Goal: Navigation & Orientation: Find specific page/section

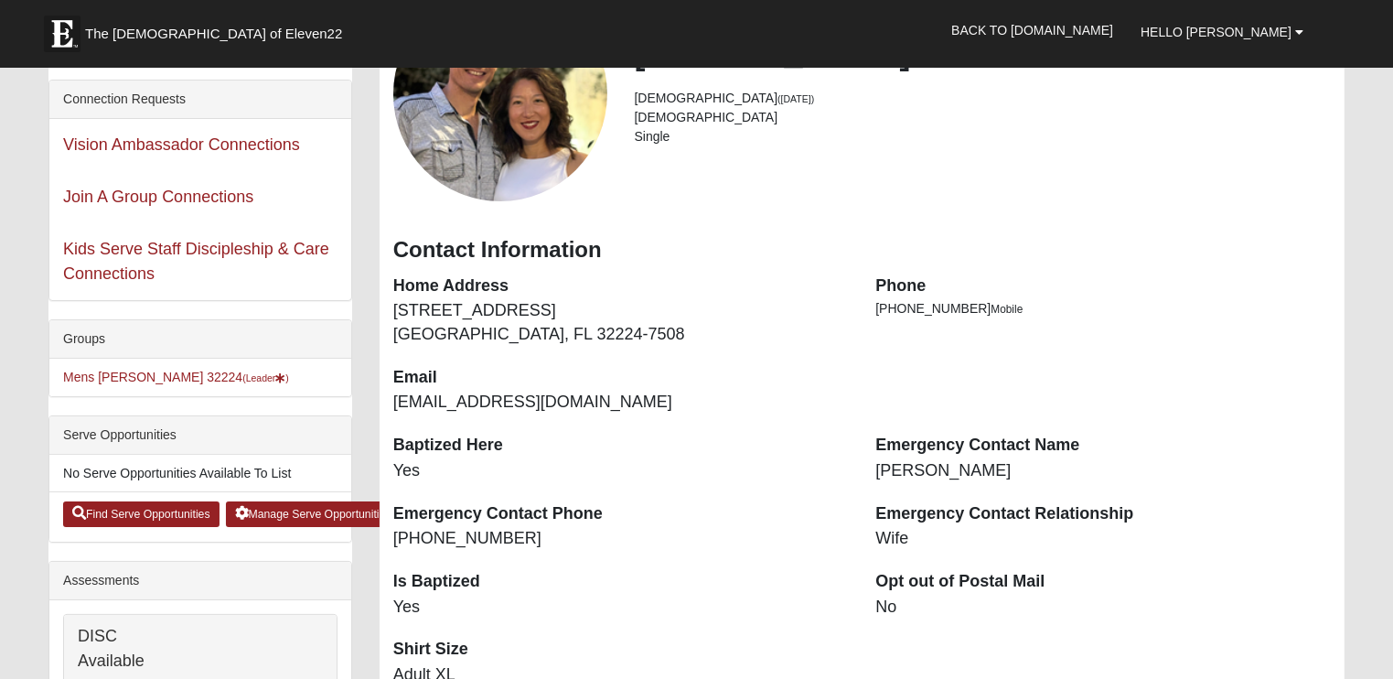
scroll to position [274, 0]
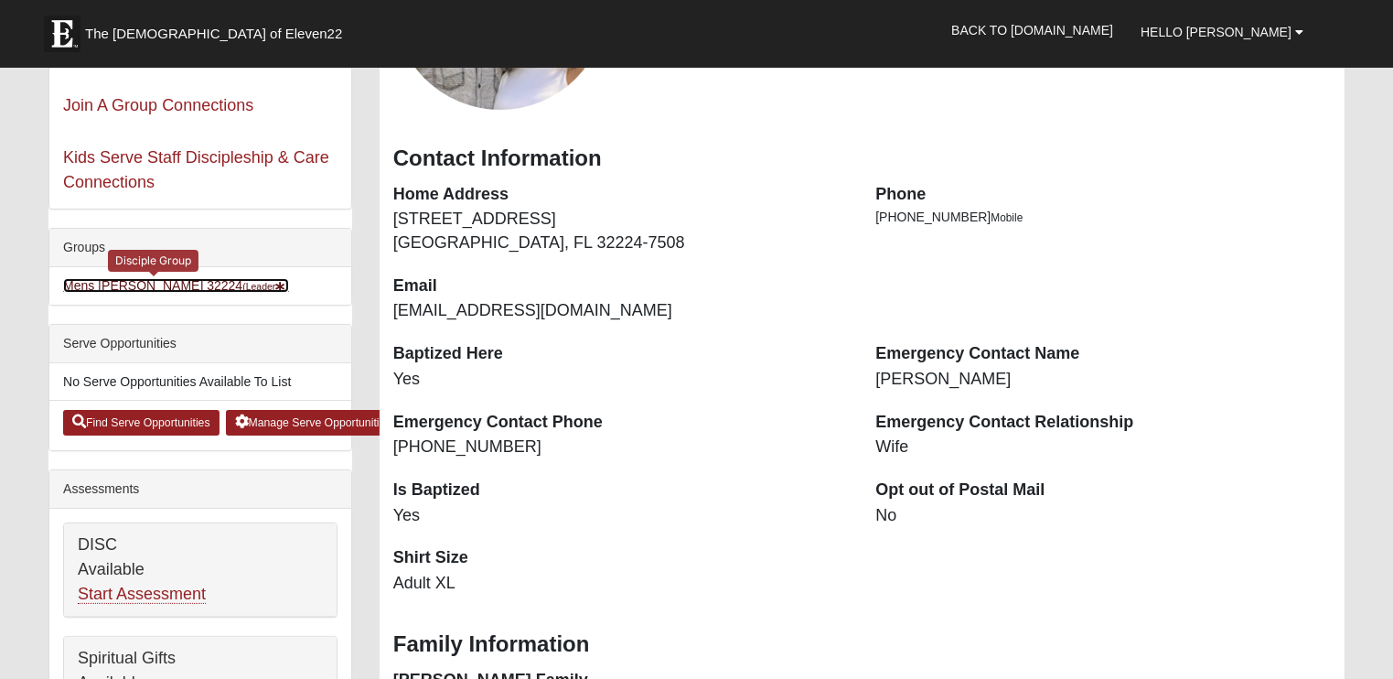
click at [172, 284] on link "Mens Johnson 32224 (Leader )" at bounding box center [176, 285] width 226 height 15
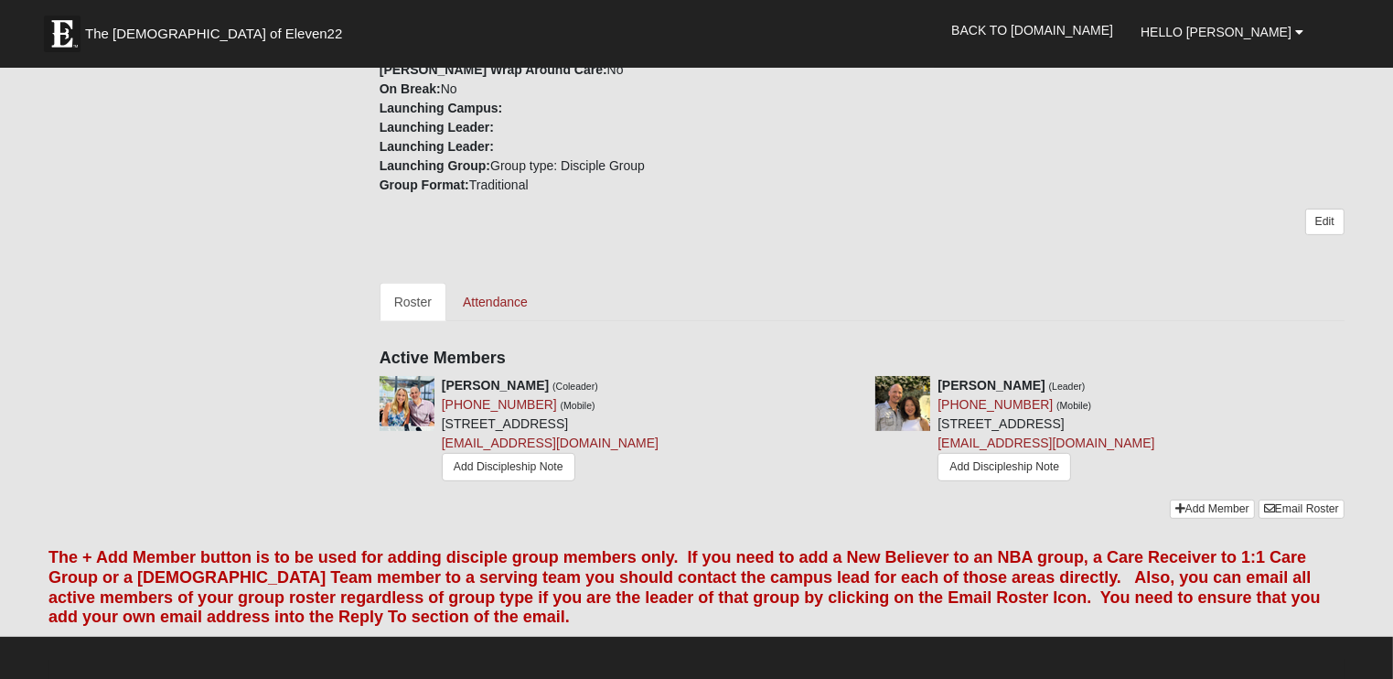
scroll to position [640, 0]
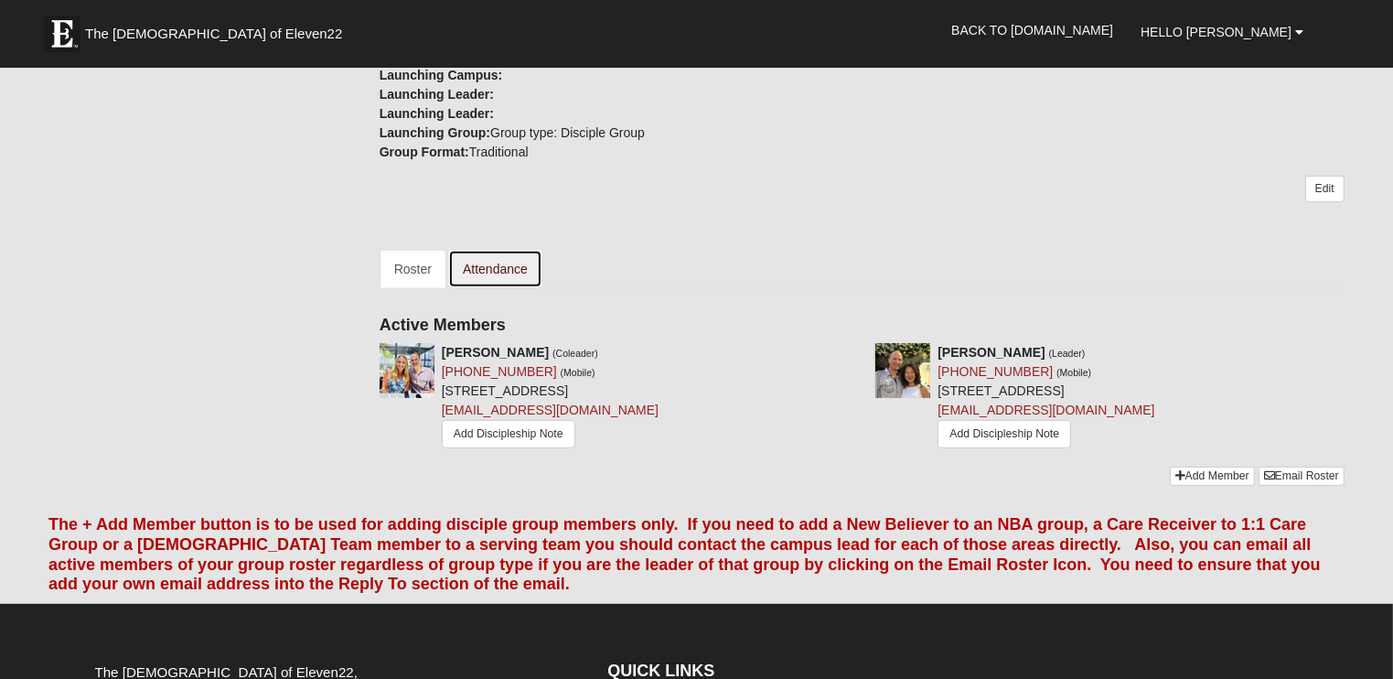
click at [504, 266] on link "Attendance" at bounding box center [495, 269] width 94 height 38
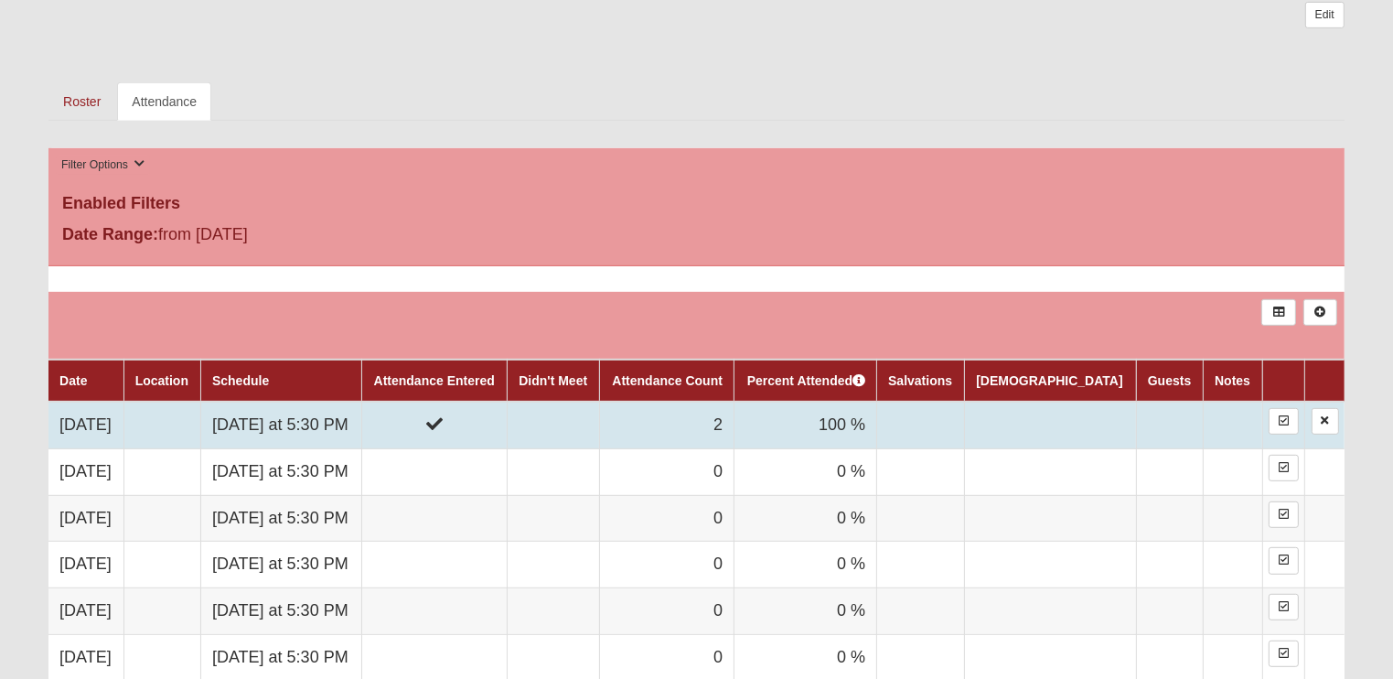
scroll to position [699, 0]
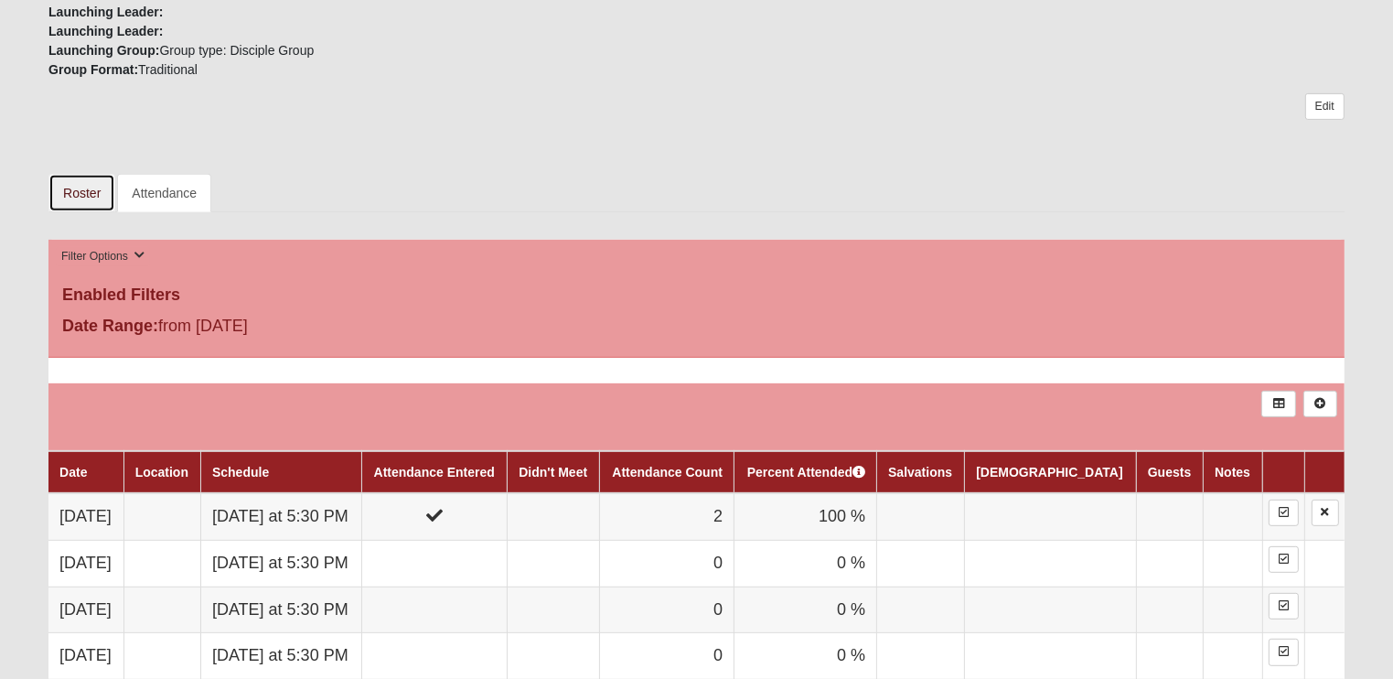
click at [86, 189] on link "Roster" at bounding box center [81, 193] width 67 height 38
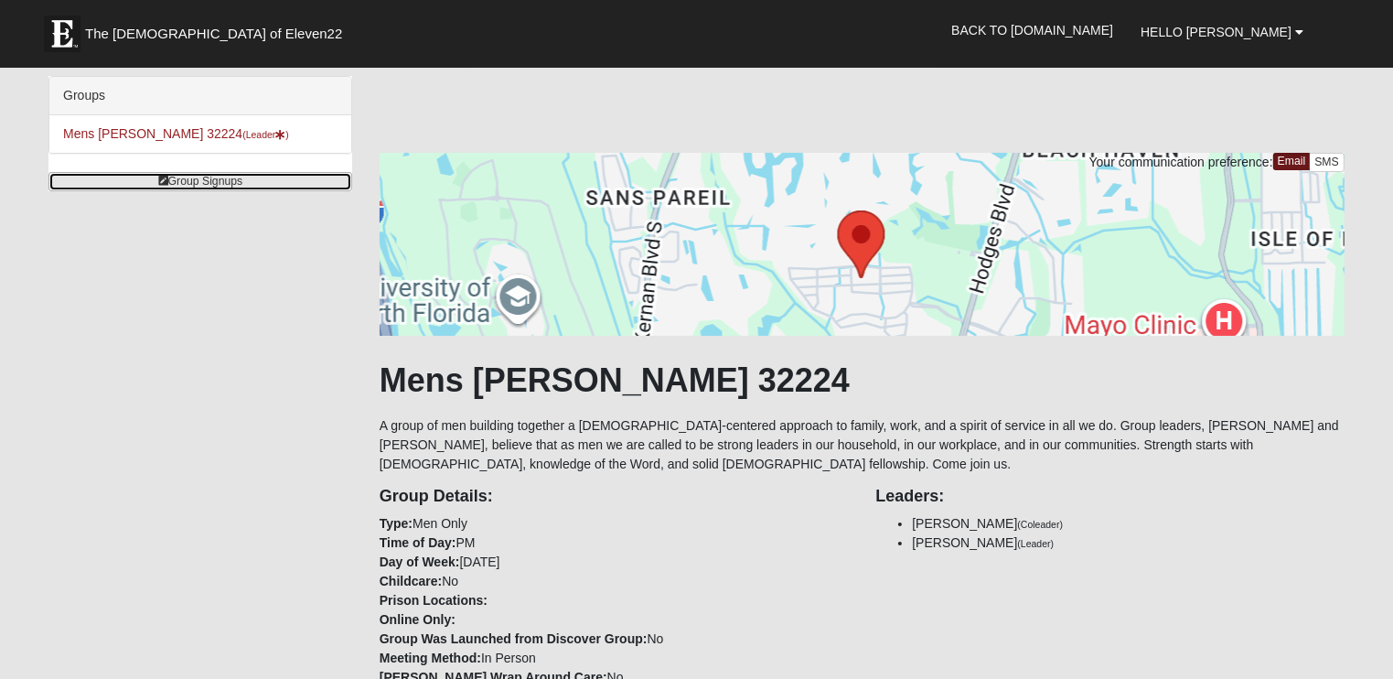
click at [224, 182] on link "Group Signups" at bounding box center [200, 181] width 304 height 19
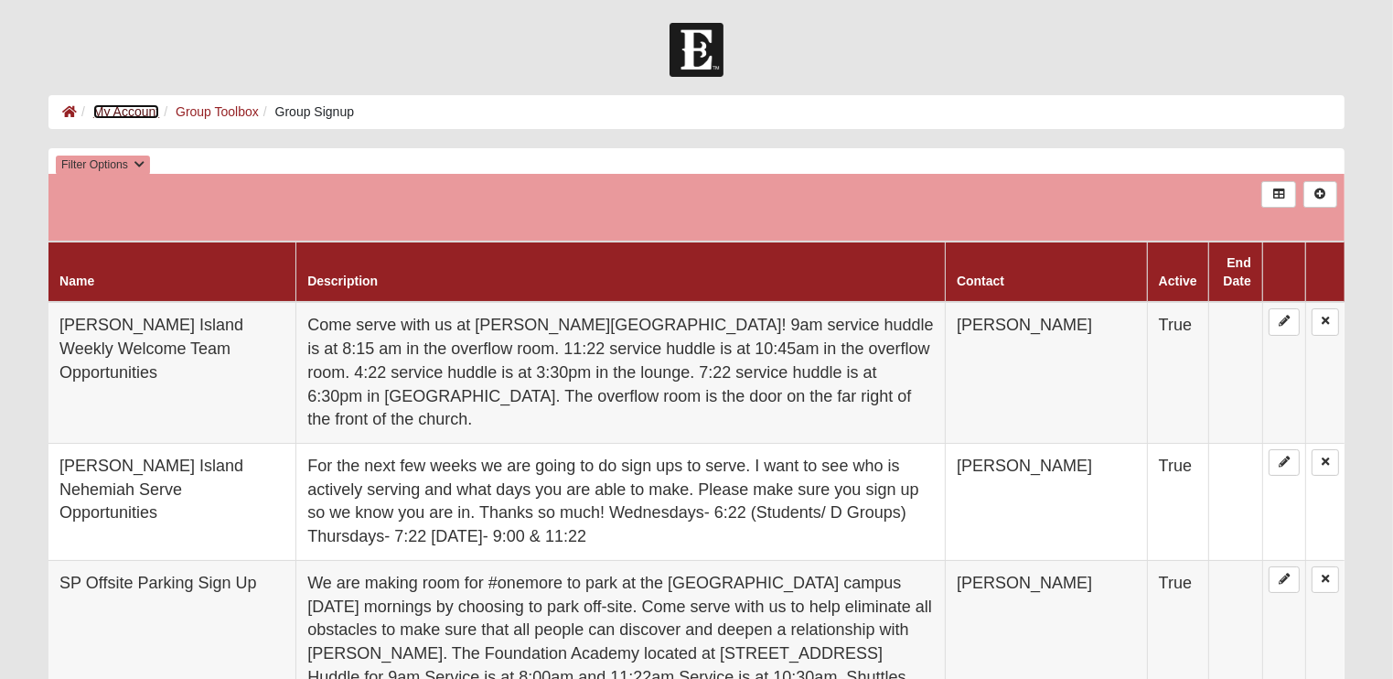
click at [121, 114] on link "My Account" at bounding box center [126, 111] width 66 height 15
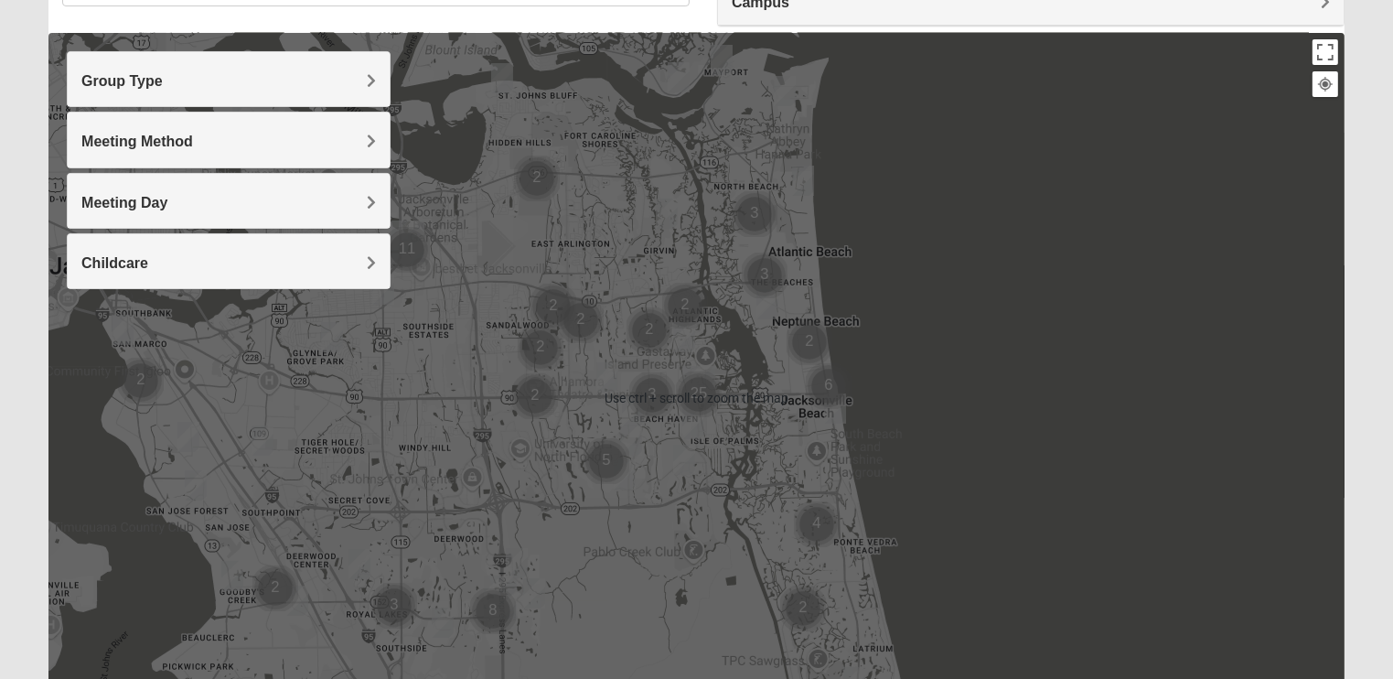
scroll to position [183, 0]
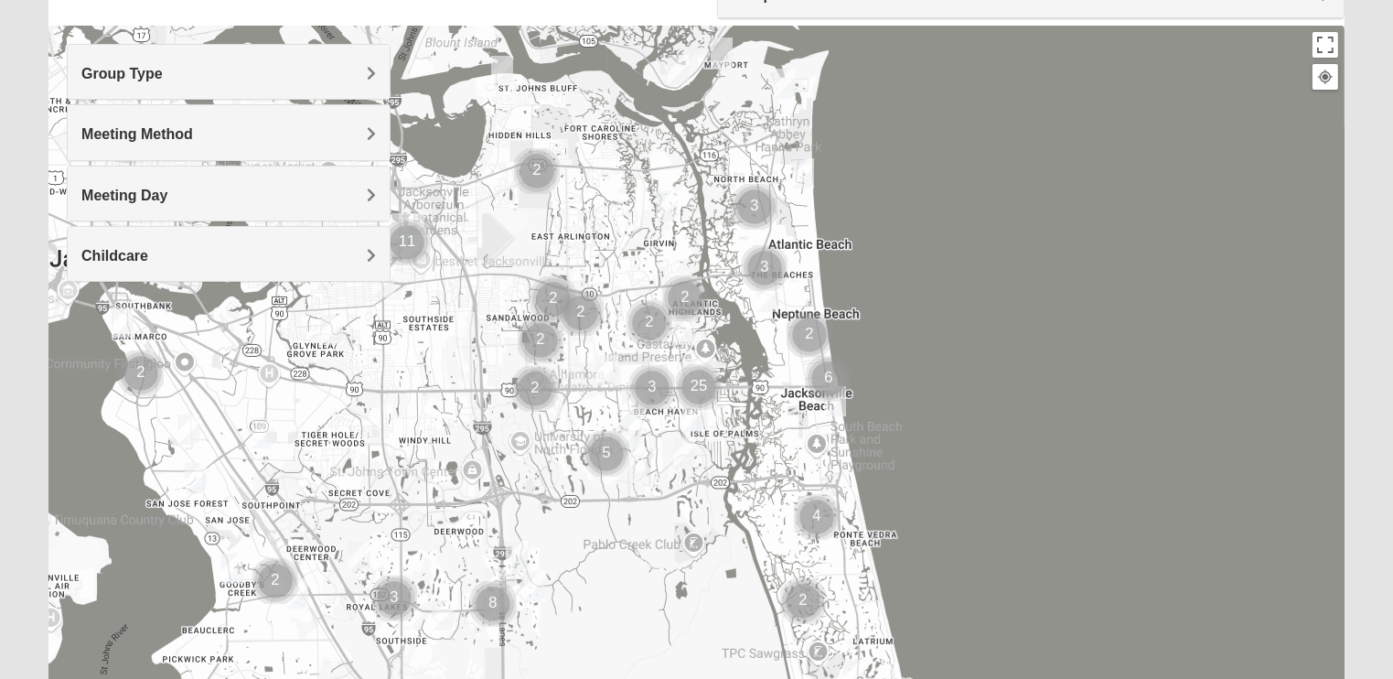
click at [329, 73] on h4 "Group Type" at bounding box center [228, 73] width 294 height 17
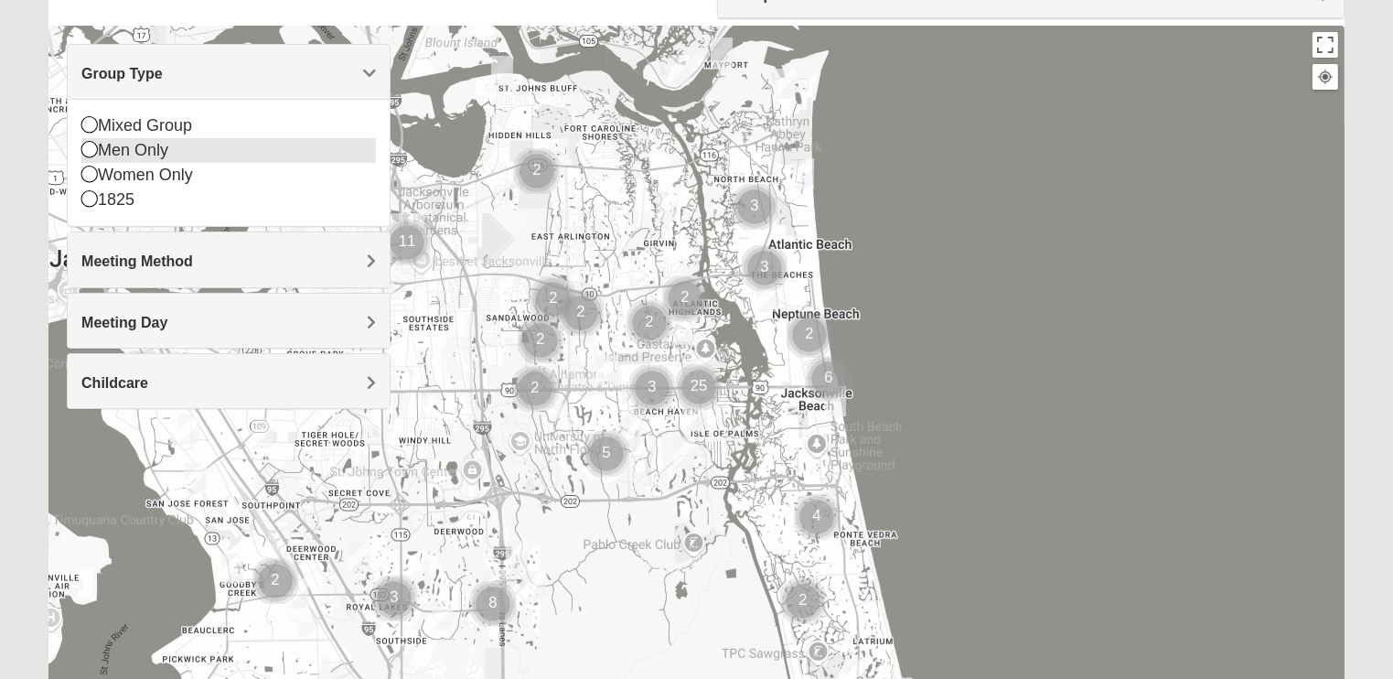
click at [88, 147] on icon at bounding box center [89, 149] width 16 height 16
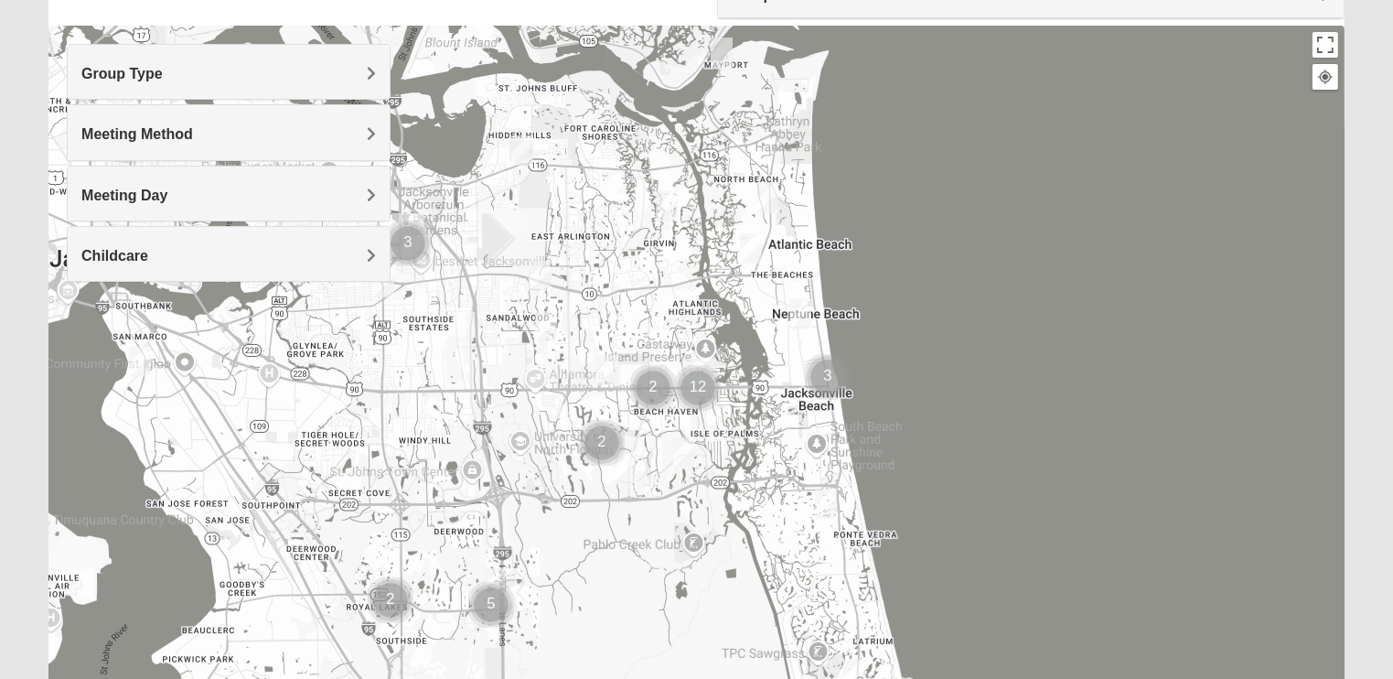
click at [153, 137] on span "Meeting Method" at bounding box center [137, 134] width 112 height 16
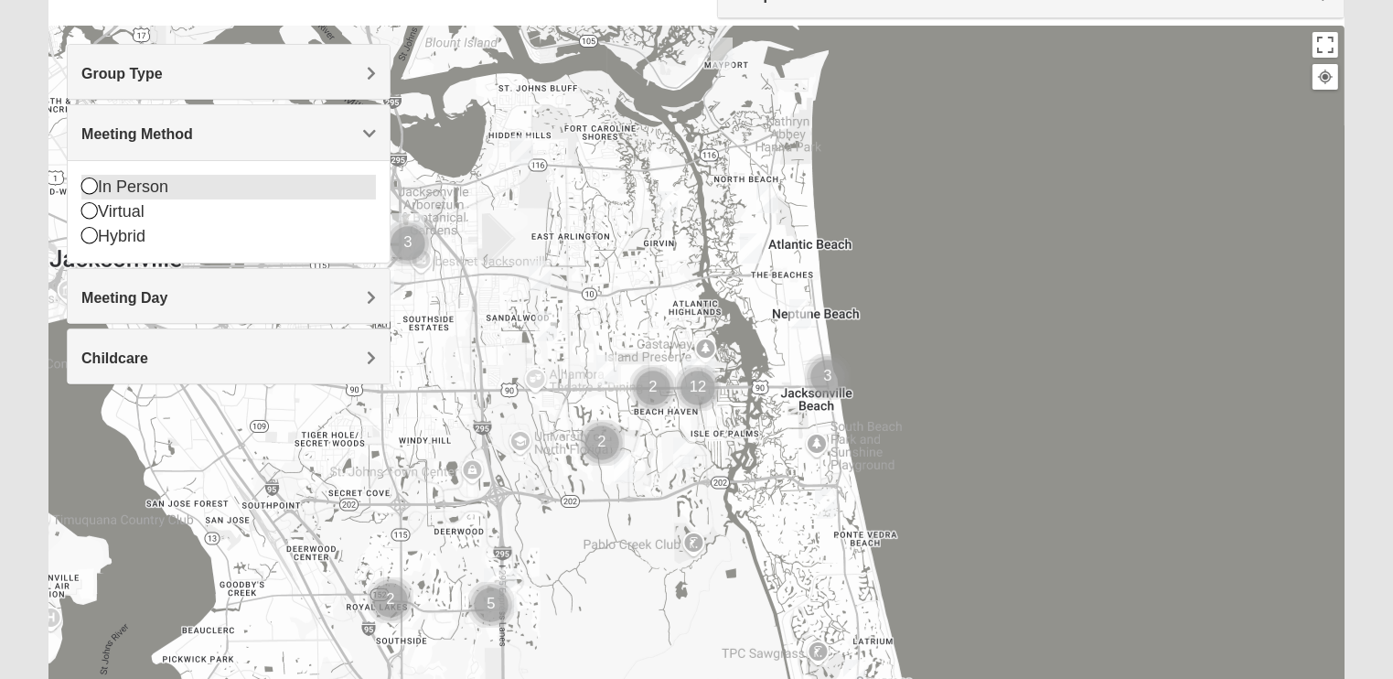
click at [91, 182] on icon at bounding box center [89, 185] width 16 height 16
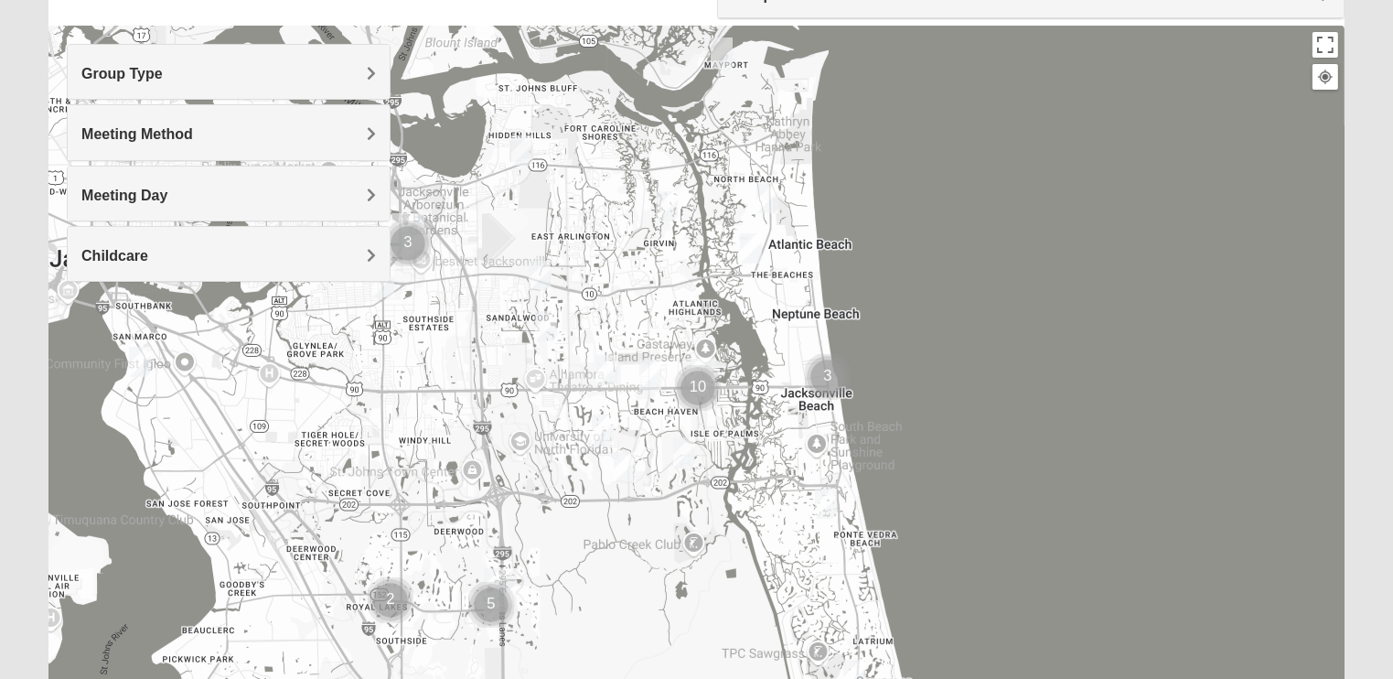
click at [143, 189] on span "Meeting Day" at bounding box center [124, 195] width 86 height 16
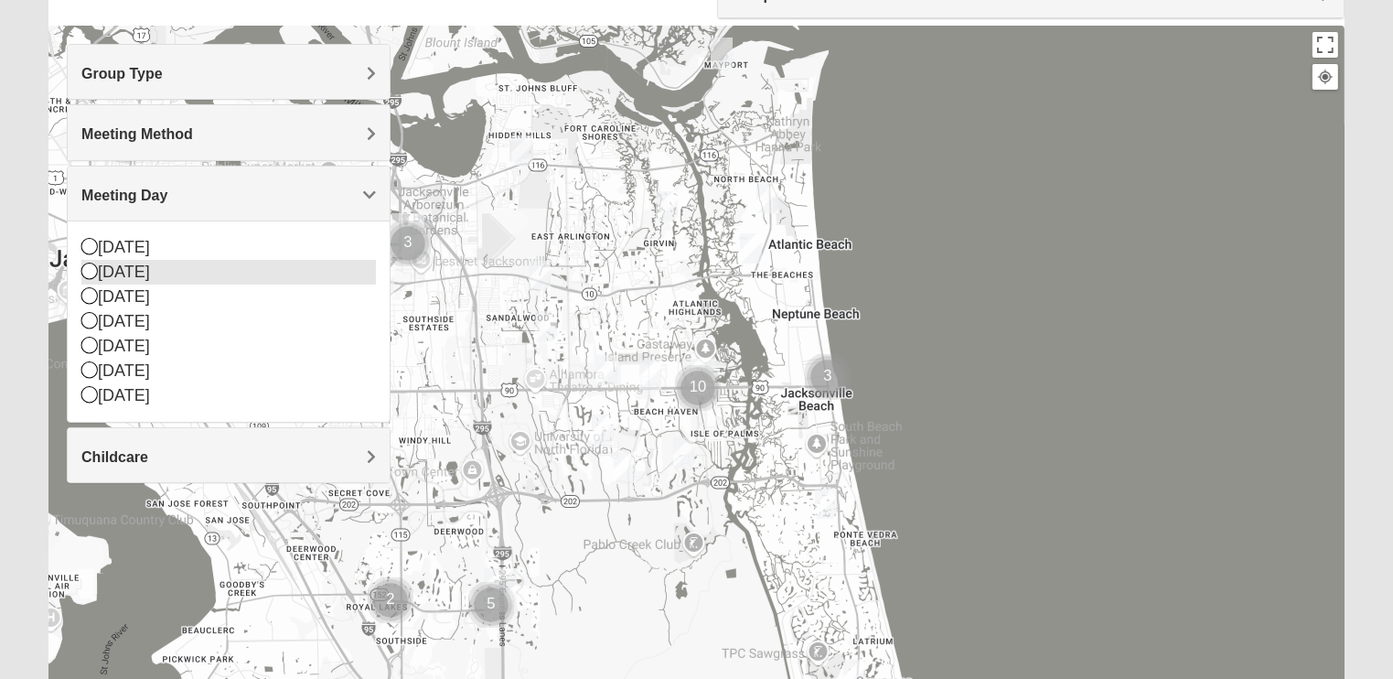
click at [91, 268] on icon at bounding box center [89, 270] width 16 height 16
